Goal: Task Accomplishment & Management: Use online tool/utility

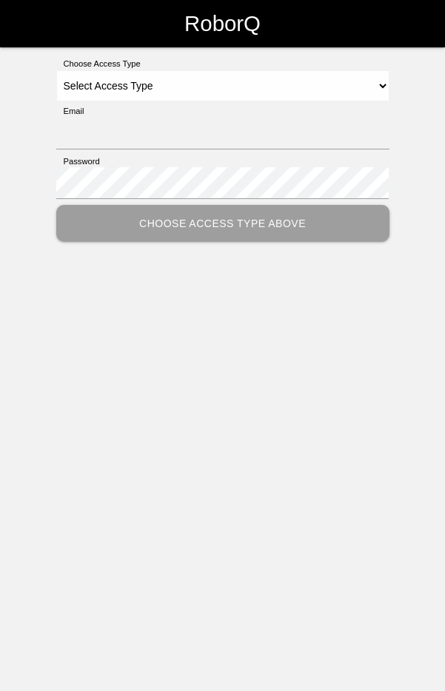
click at [401, 84] on div "Choose Access Type Select Access Type Admin Customer Supervisor Worker Email Pa…" at bounding box center [222, 150] width 445 height 184
click at [373, 87] on select "Select Access Type Admin Customer Supervisor Worker" at bounding box center [222, 85] width 333 height 31
select select "Worker"
click at [56, 70] on select "Select Access Type Admin Customer Supervisor Worker" at bounding box center [222, 85] width 333 height 31
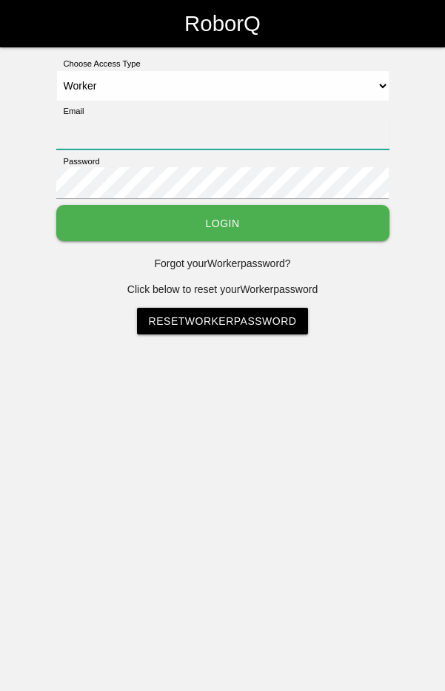
click at [215, 131] on input "Email" at bounding box center [222, 134] width 333 height 32
click at [104, 130] on input "Email" at bounding box center [222, 134] width 333 height 32
type input "[EMAIL_ADDRESS][DOMAIN_NAME]"
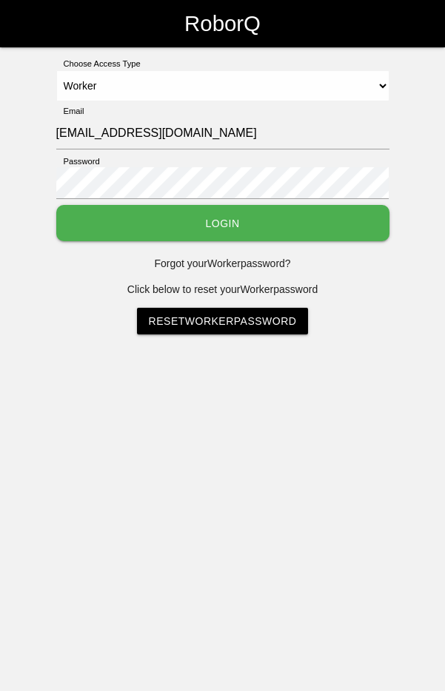
click at [221, 219] on button "Login" at bounding box center [222, 223] width 333 height 36
